Goal: Information Seeking & Learning: Learn about a topic

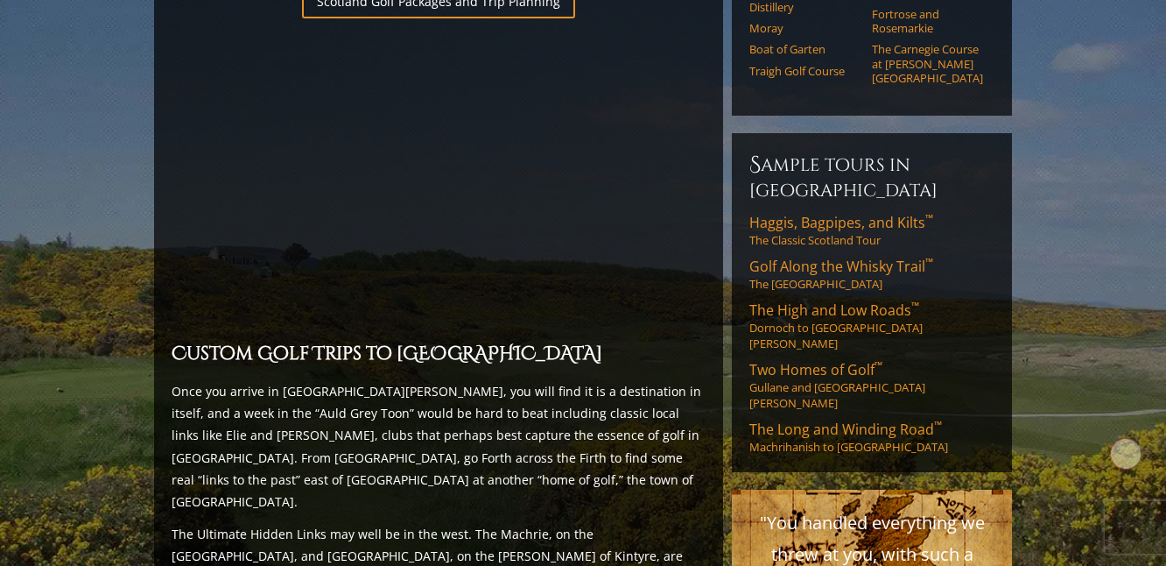
scroll to position [1205, 0]
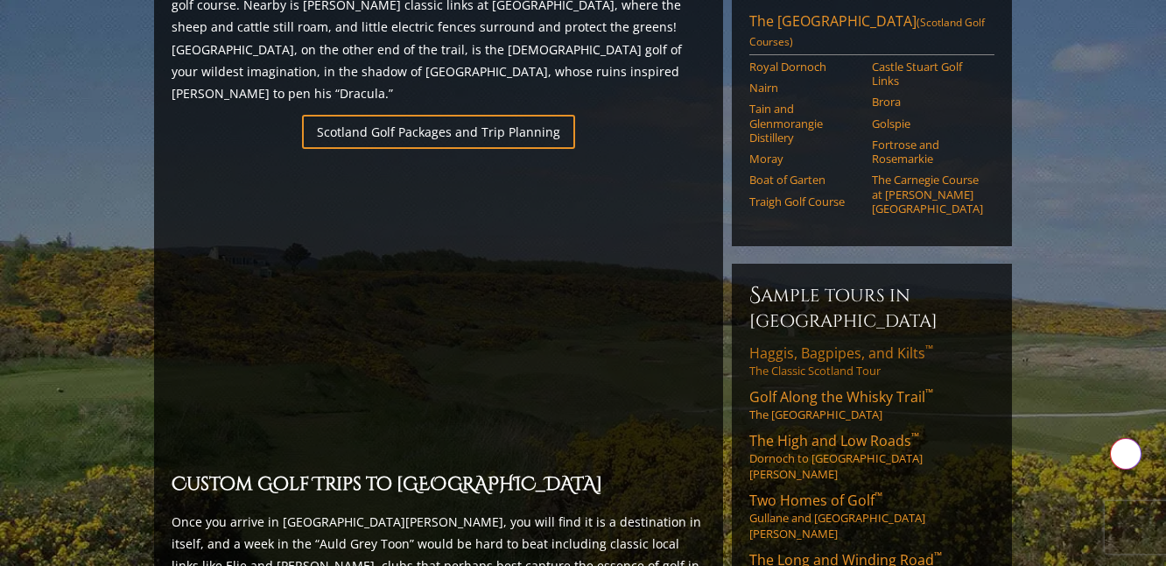
click at [844, 343] on link "Haggis, Bagpipes, and Kilts ™ The Classic Scotland Tour" at bounding box center [872, 360] width 245 height 35
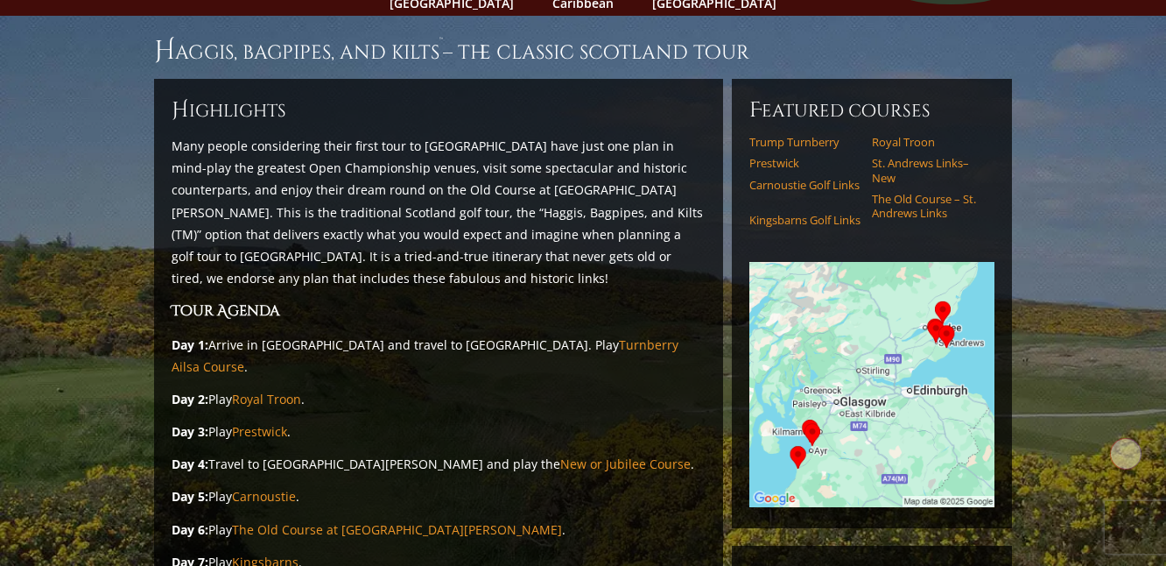
scroll to position [123, 0]
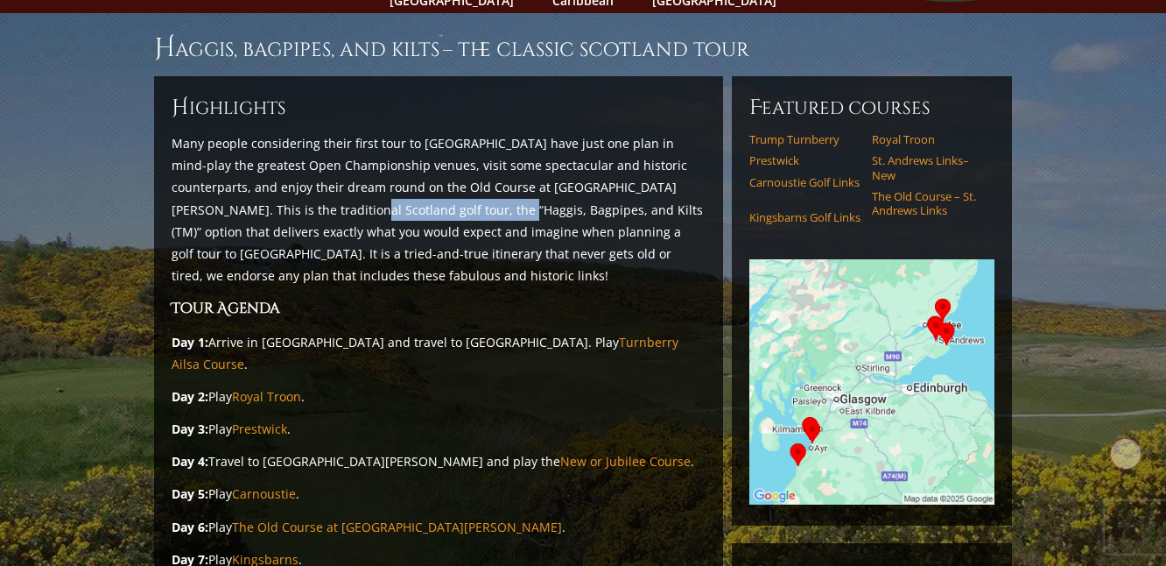
drag, startPoint x: 254, startPoint y: 186, endPoint x: 404, endPoint y: 182, distance: 149.8
click at [404, 182] on p "Many people considering their first tour to Scotland have just one plan in mind…" at bounding box center [439, 209] width 534 height 154
copy p "Haggis, Bagpipes, and Kilts"
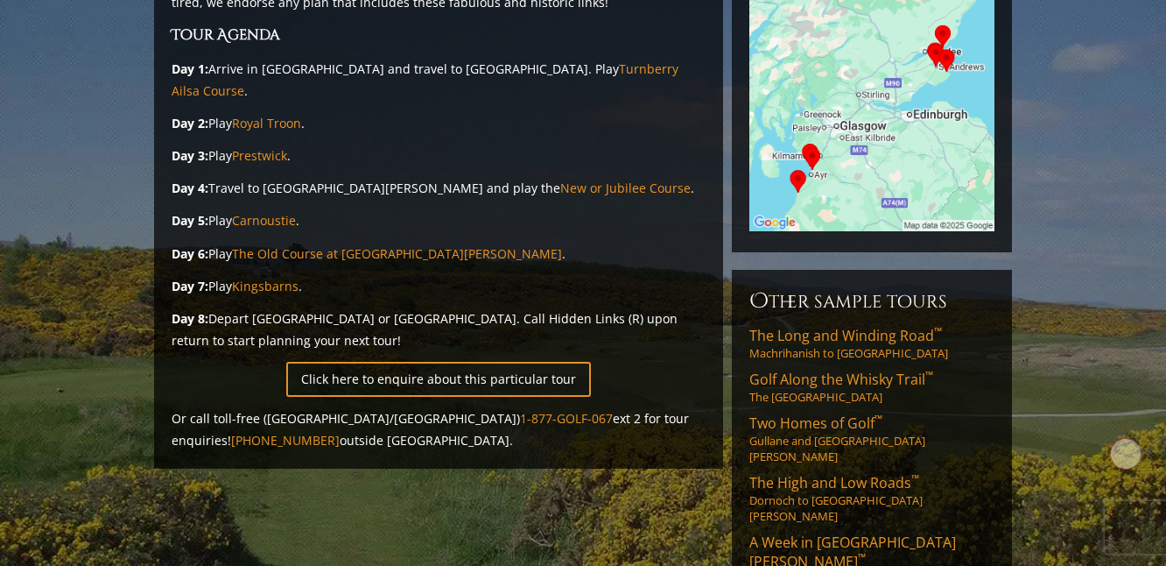
scroll to position [402, 0]
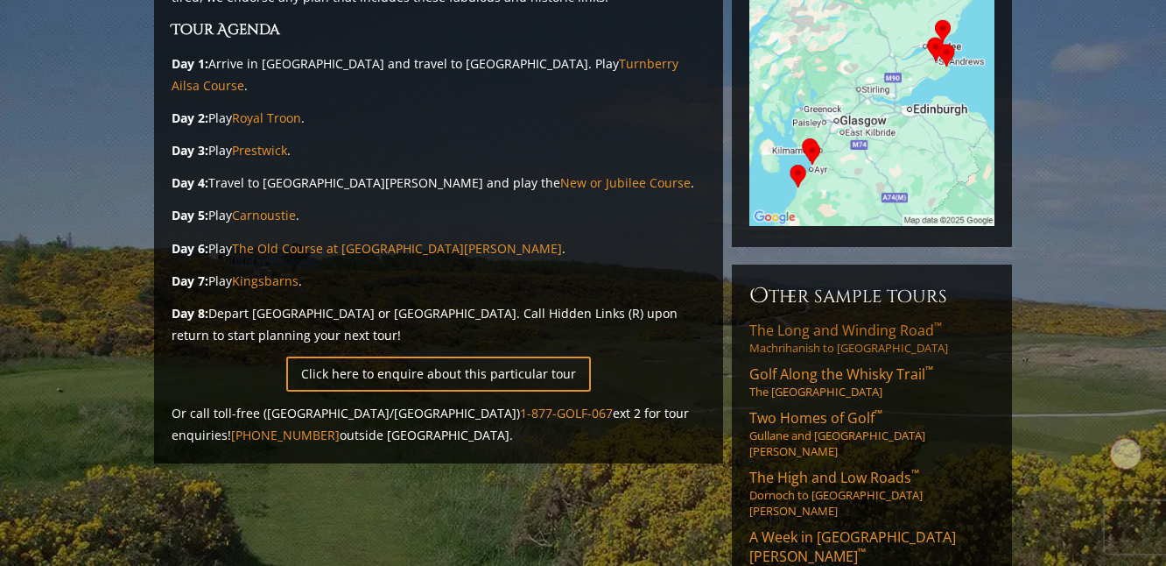
click at [801, 320] on span "The Long and Winding Road ™" at bounding box center [846, 329] width 193 height 19
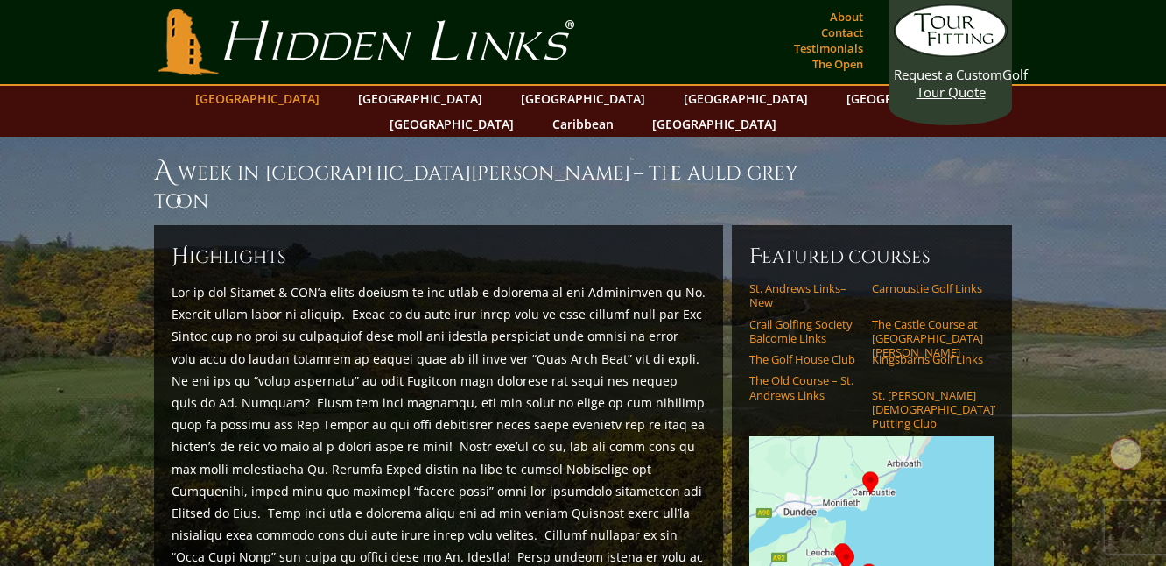
click at [300, 99] on link "[GEOGRAPHIC_DATA]" at bounding box center [258, 98] width 142 height 25
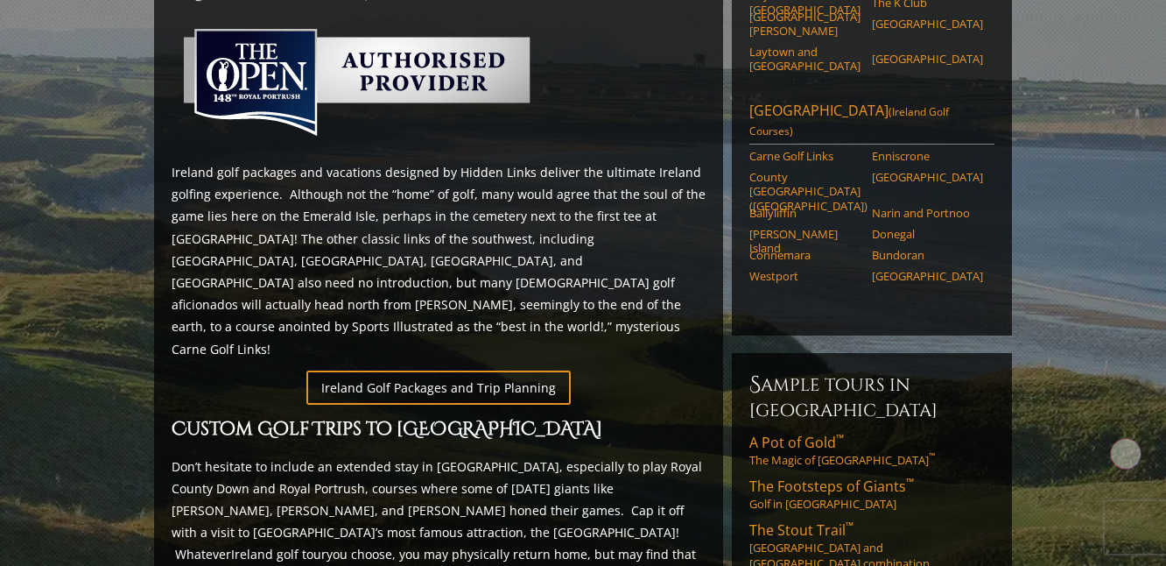
scroll to position [820, 0]
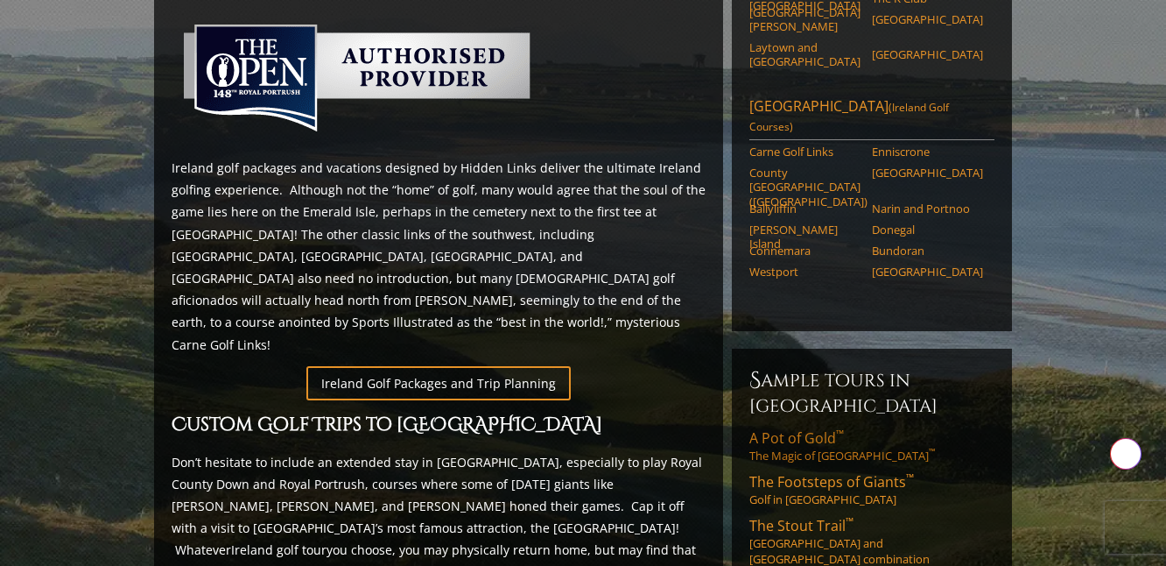
click at [818, 428] on link "A Pot of Gold ™ The Magic of Southwest Ireland ™" at bounding box center [872, 445] width 245 height 35
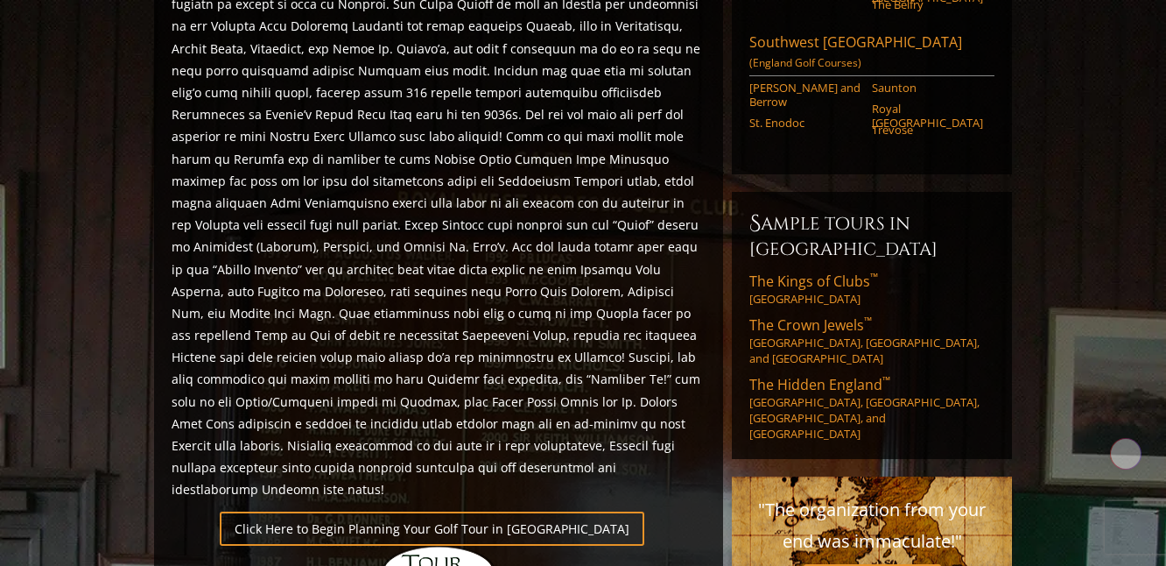
scroll to position [872, 0]
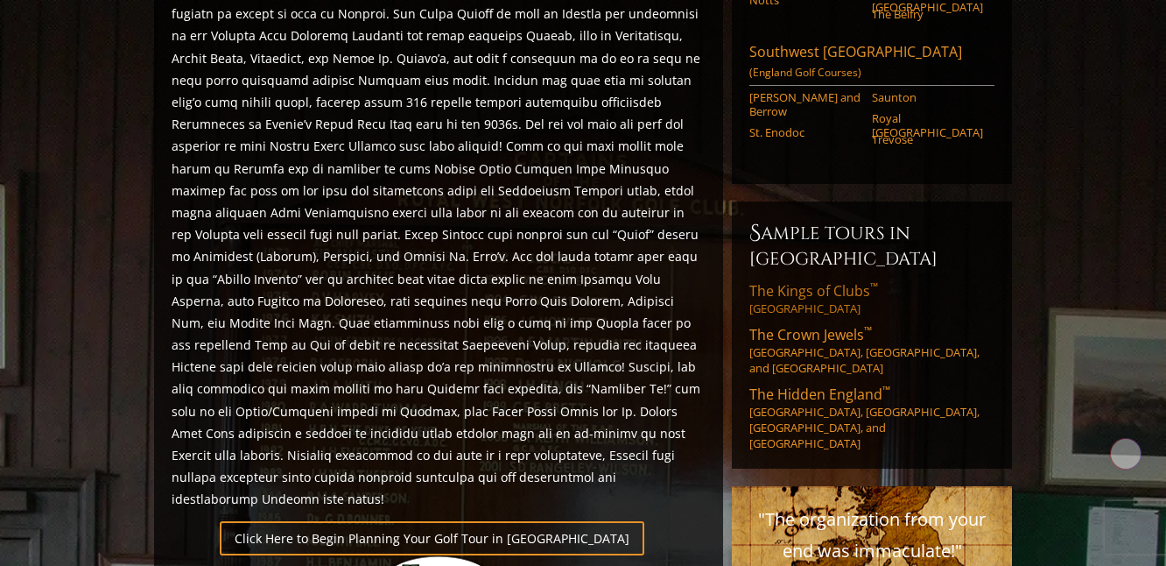
click at [810, 281] on link "The Kings of Clubs ™ [GEOGRAPHIC_DATA]" at bounding box center [872, 298] width 245 height 35
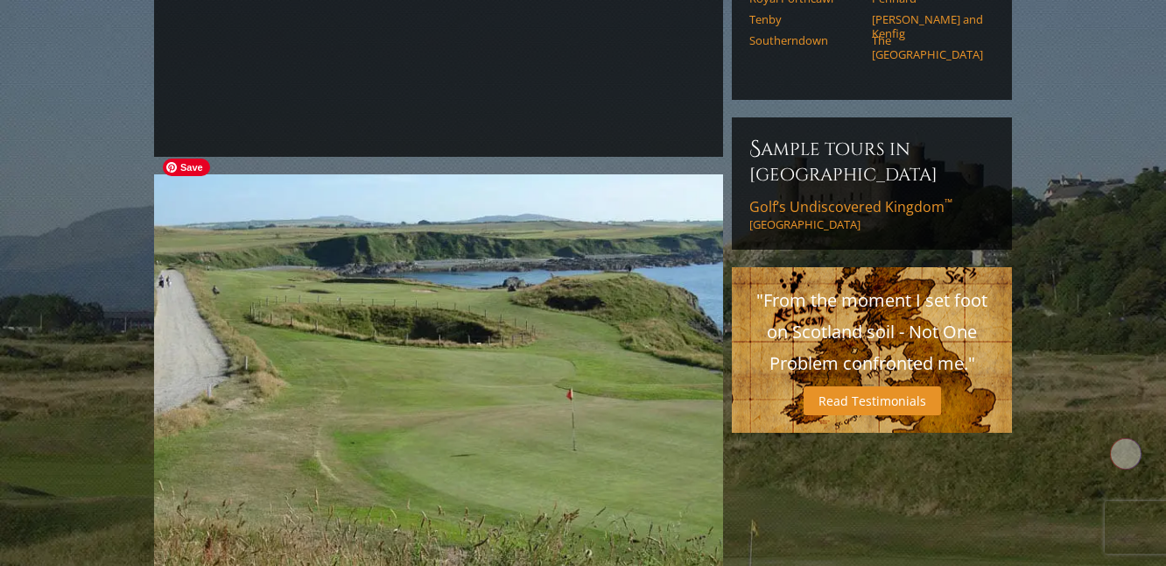
scroll to position [399, 0]
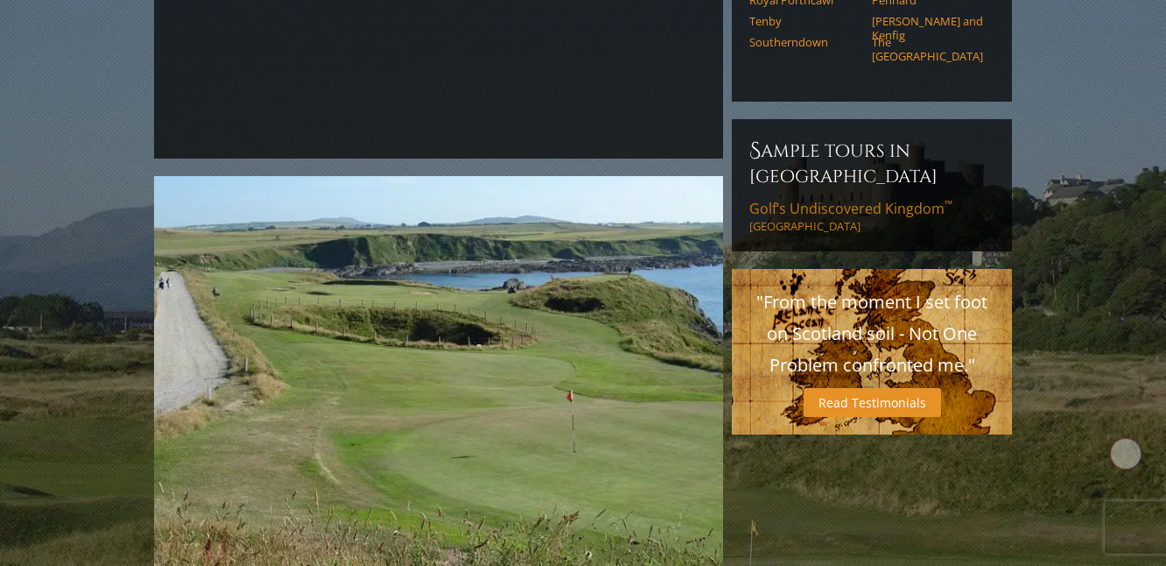
click at [807, 199] on span "Golf’s Undiscovered Kingdom ™" at bounding box center [851, 208] width 203 height 19
